Goal: Task Accomplishment & Management: Manage account settings

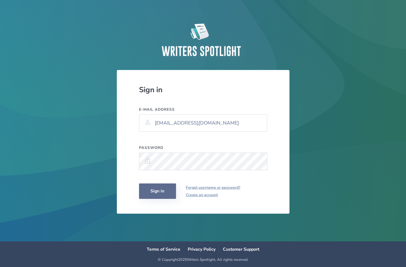
click at [168, 191] on button "Sign in" at bounding box center [157, 190] width 37 height 15
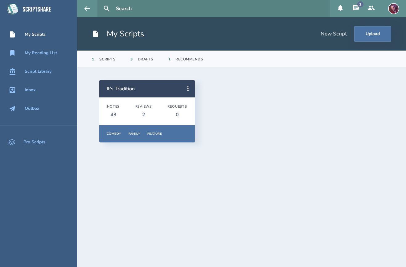
click at [141, 61] on div "Drafts" at bounding box center [146, 59] width 16 height 5
click at [108, 61] on div "Scripts" at bounding box center [107, 59] width 17 height 5
click at [351, 6] on button "1" at bounding box center [355, 8] width 15 height 17
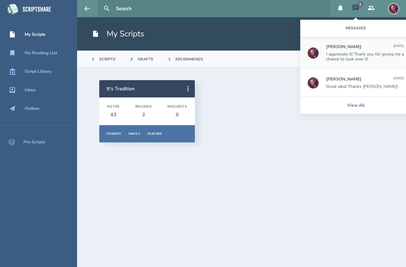
click at [353, 52] on div "I appreciate it! Thank you for giving me a chance to look over it!" at bounding box center [365, 57] width 78 height 10
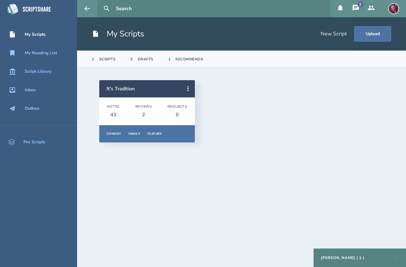
click at [339, 257] on div "[PERSON_NAME] ( 1 )" at bounding box center [342, 257] width 43 height 5
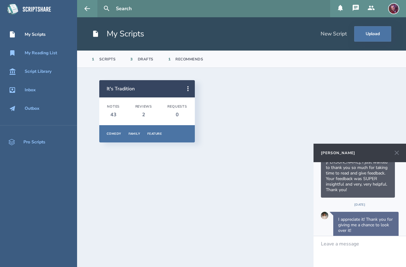
scroll to position [29, 0]
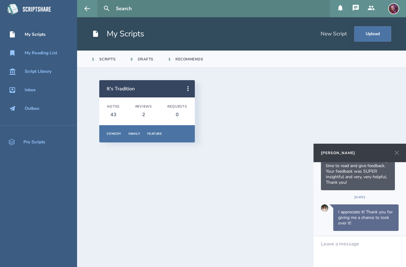
click at [396, 153] on icon at bounding box center [396, 152] width 7 height 7
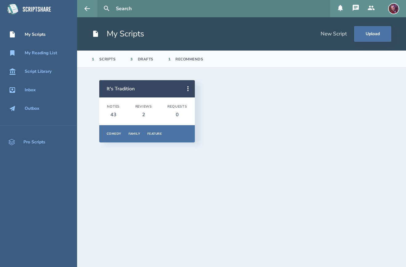
click at [107, 58] on div "Scripts" at bounding box center [107, 59] width 17 height 5
click at [151, 58] on div "Drafts" at bounding box center [146, 59] width 16 height 5
click at [191, 63] on div "1 Recommends" at bounding box center [185, 59] width 35 height 17
click at [119, 90] on link "It's Tradition" at bounding box center [121, 88] width 28 height 7
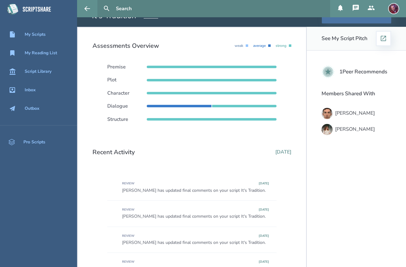
scroll to position [37, 0]
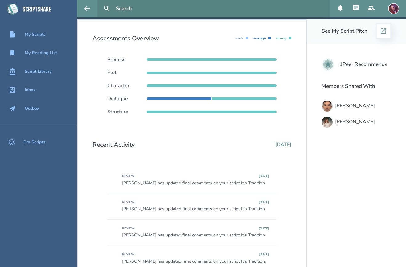
click at [367, 64] on h3 "1 Peer Recommends" at bounding box center [363, 64] width 48 height 6
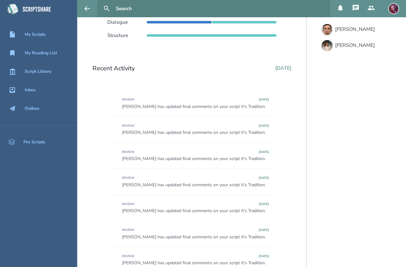
scroll to position [114, 0]
click at [197, 106] on div "[PERSON_NAME] has updated final comments on your script It's Tradition." at bounding box center [195, 106] width 147 height 5
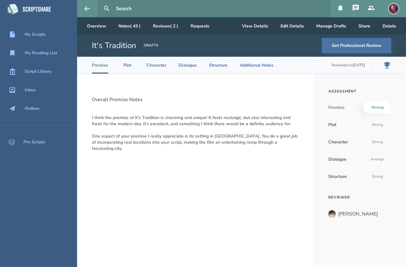
click at [148, 47] on div "DRAFT 3" at bounding box center [151, 46] width 14 height 6
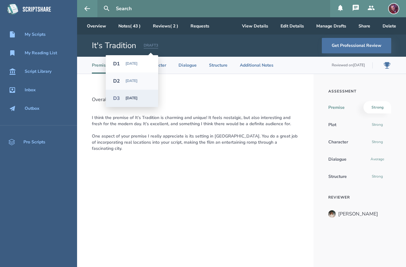
click at [143, 82] on div "[DATE]" at bounding box center [137, 81] width 25 height 4
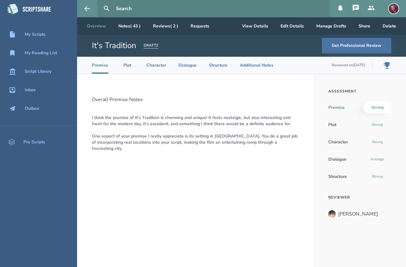
click at [104, 29] on link "Overview" at bounding box center [96, 25] width 29 height 17
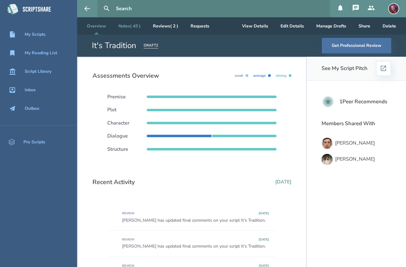
click at [130, 26] on link "Notes ( 43 )" at bounding box center [129, 25] width 32 height 17
